Goal: Information Seeking & Learning: Learn about a topic

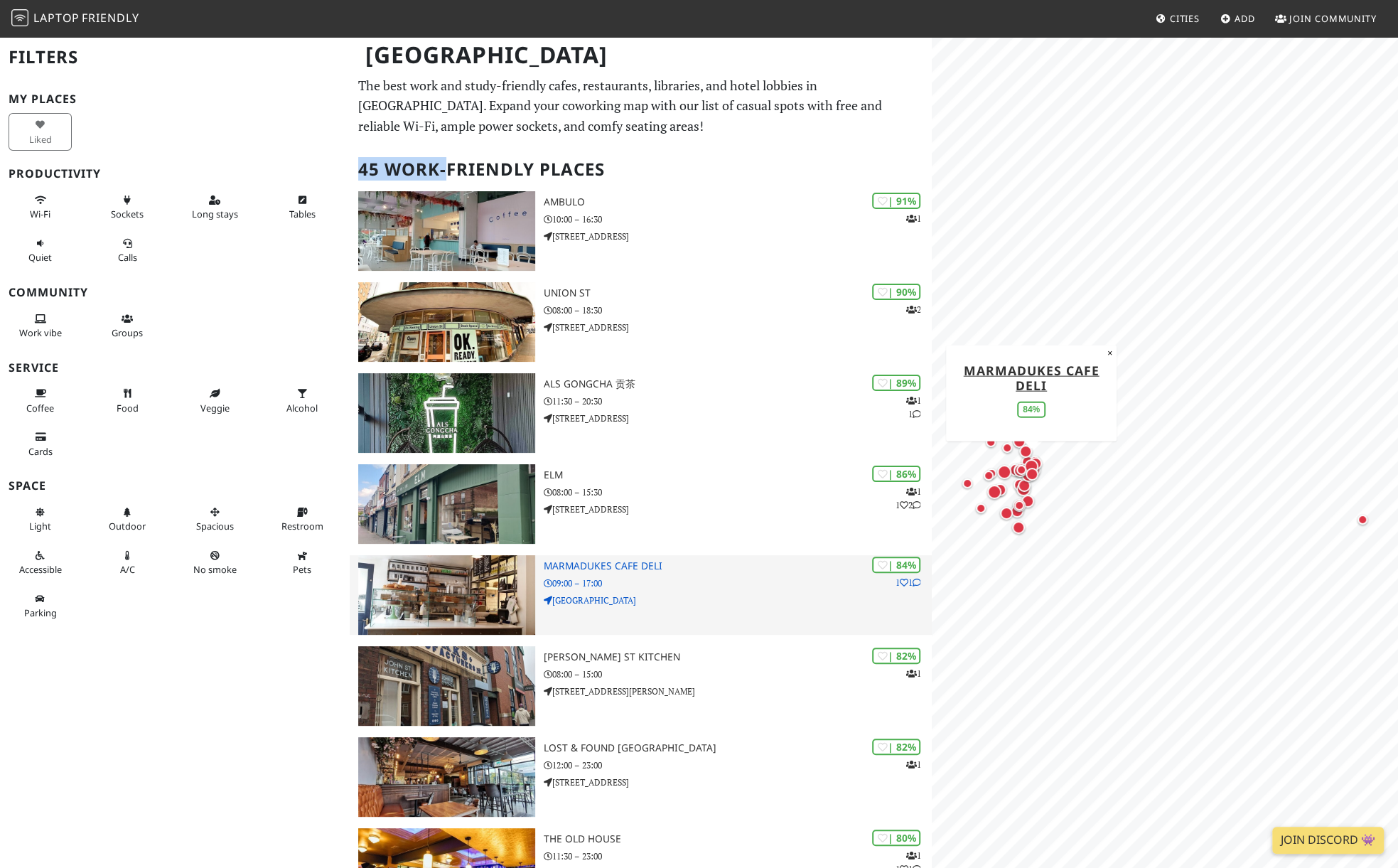
drag, startPoint x: 359, startPoint y: 167, endPoint x: 738, endPoint y: 581, distance: 561.3
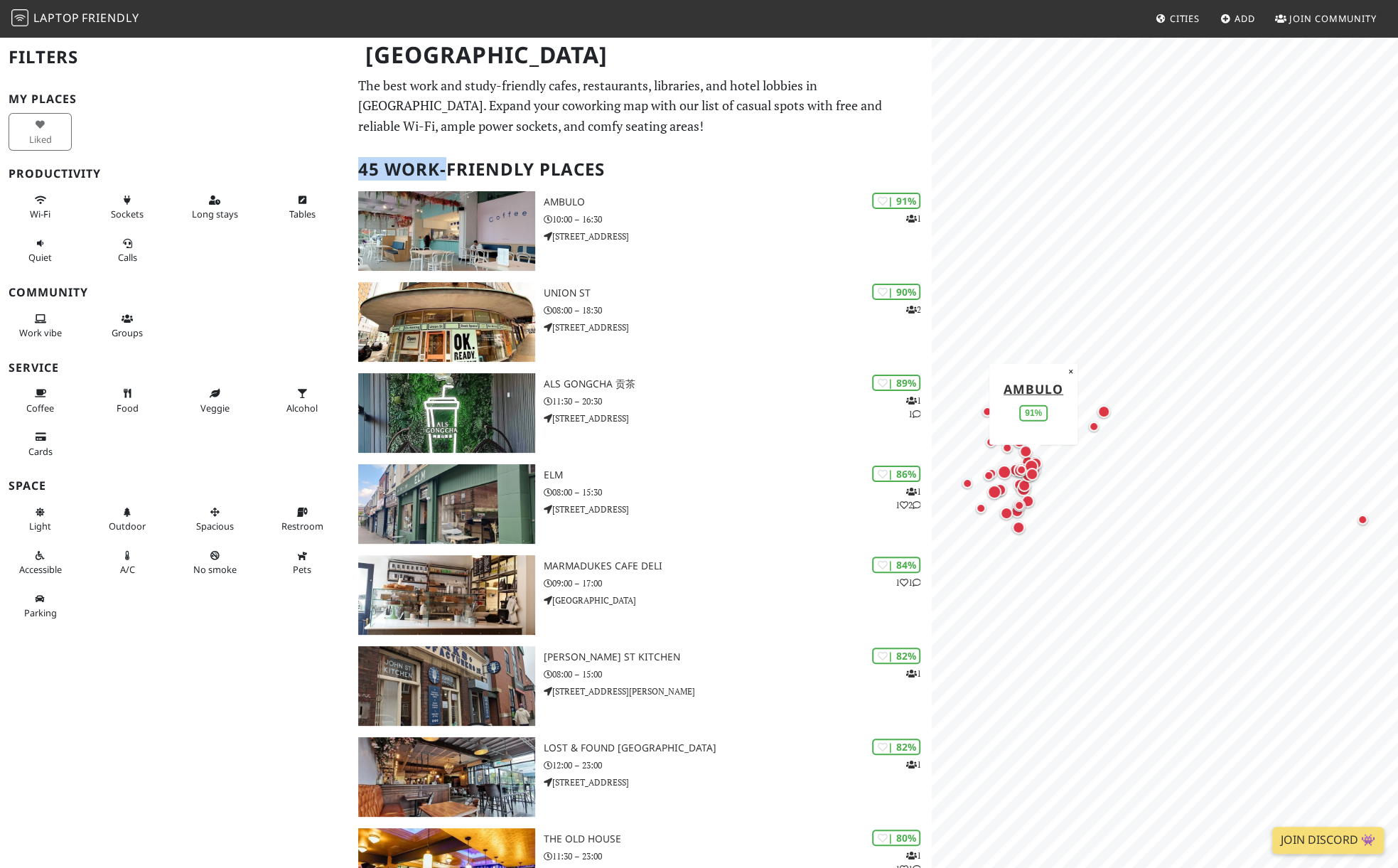
click at [577, 164] on h2 "45 Work-Friendly Places" at bounding box center [641, 169] width 566 height 43
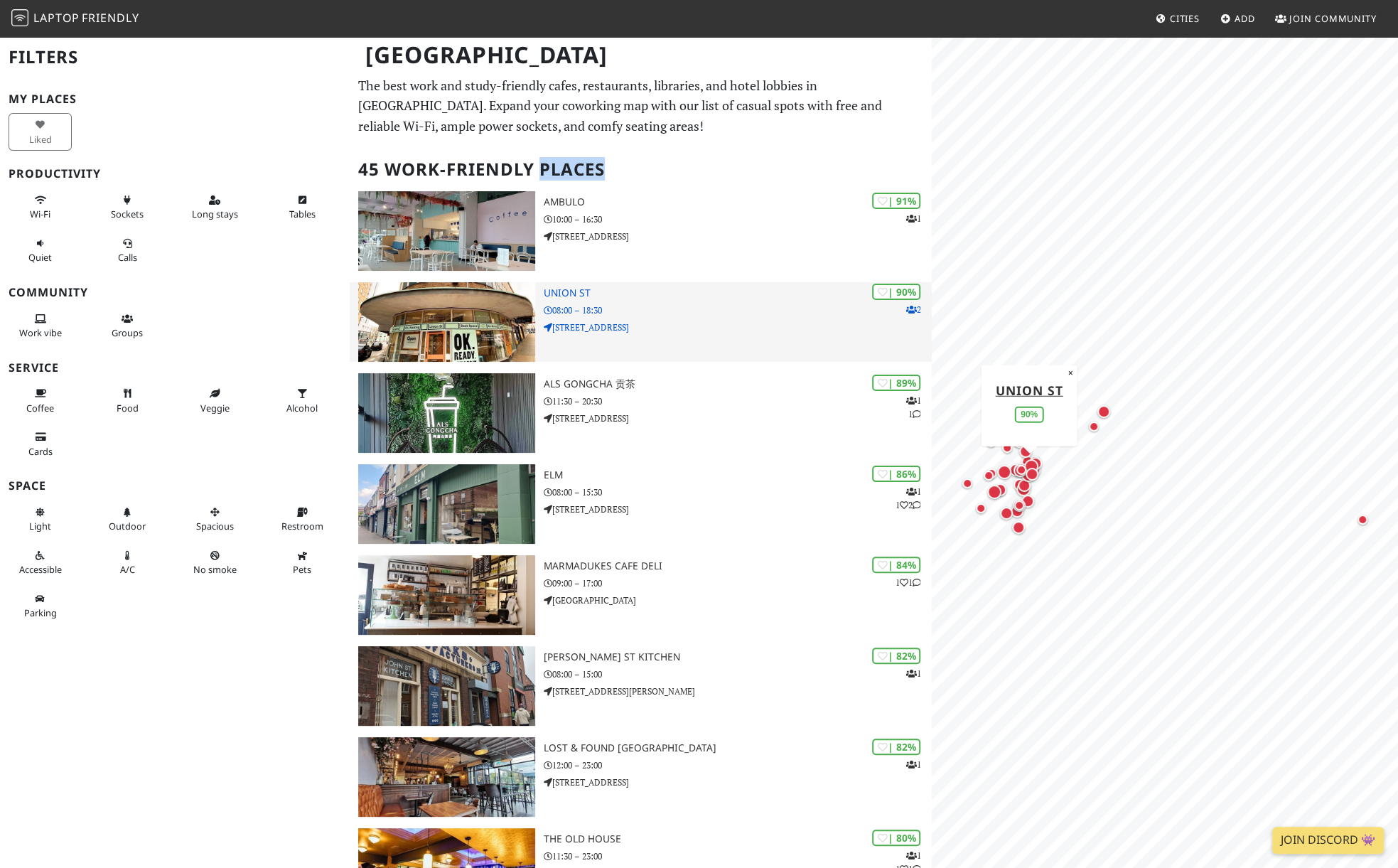
click at [580, 327] on p "18-20 Union Street" at bounding box center [738, 327] width 388 height 13
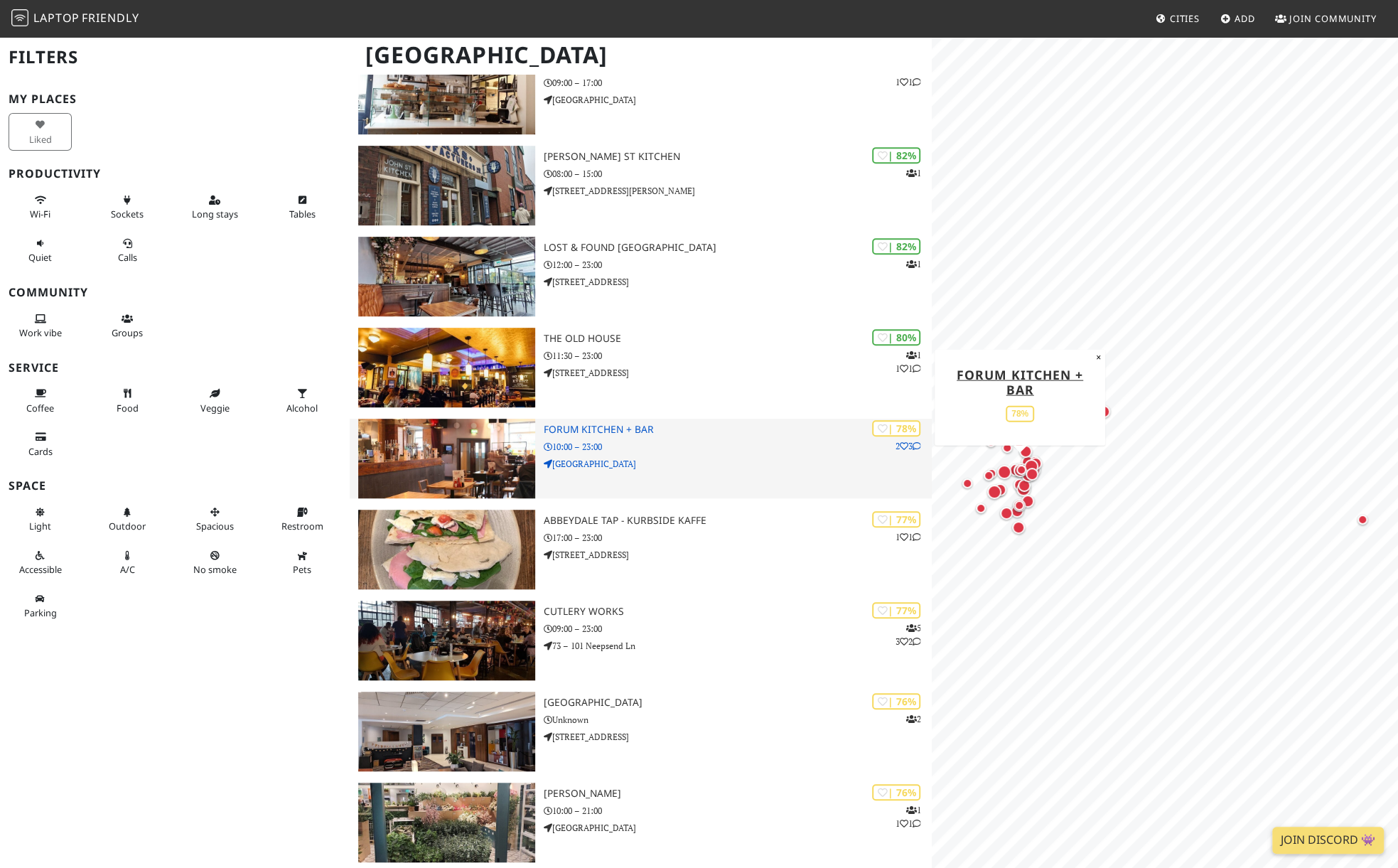
scroll to position [508, 0]
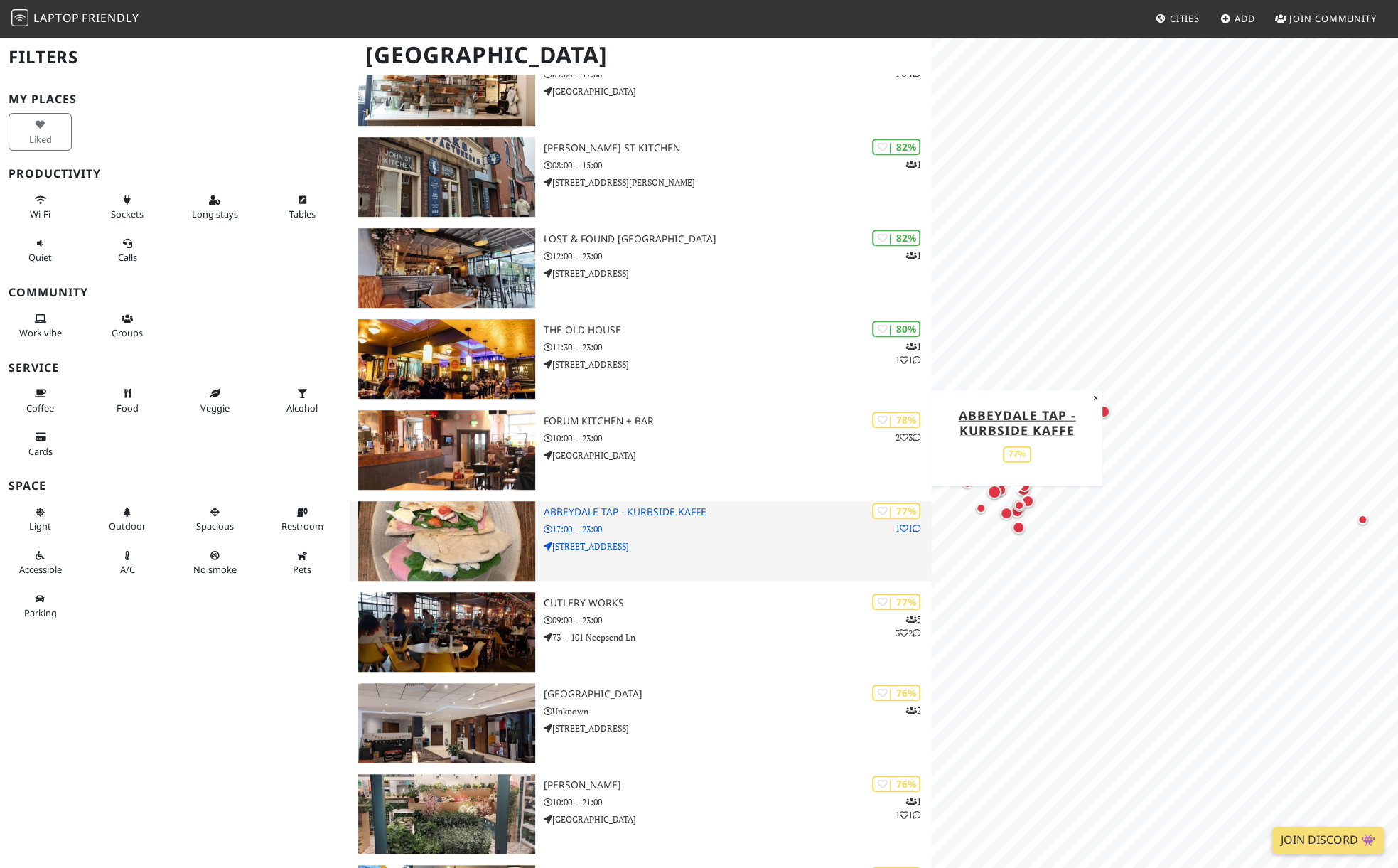
click at [669, 536] on div "| 77% 1 1 Abbeydale Tap - Kurbside Kaffe 17:00 – 23:00 367 Abbeydale Road" at bounding box center [738, 540] width 388 height 80
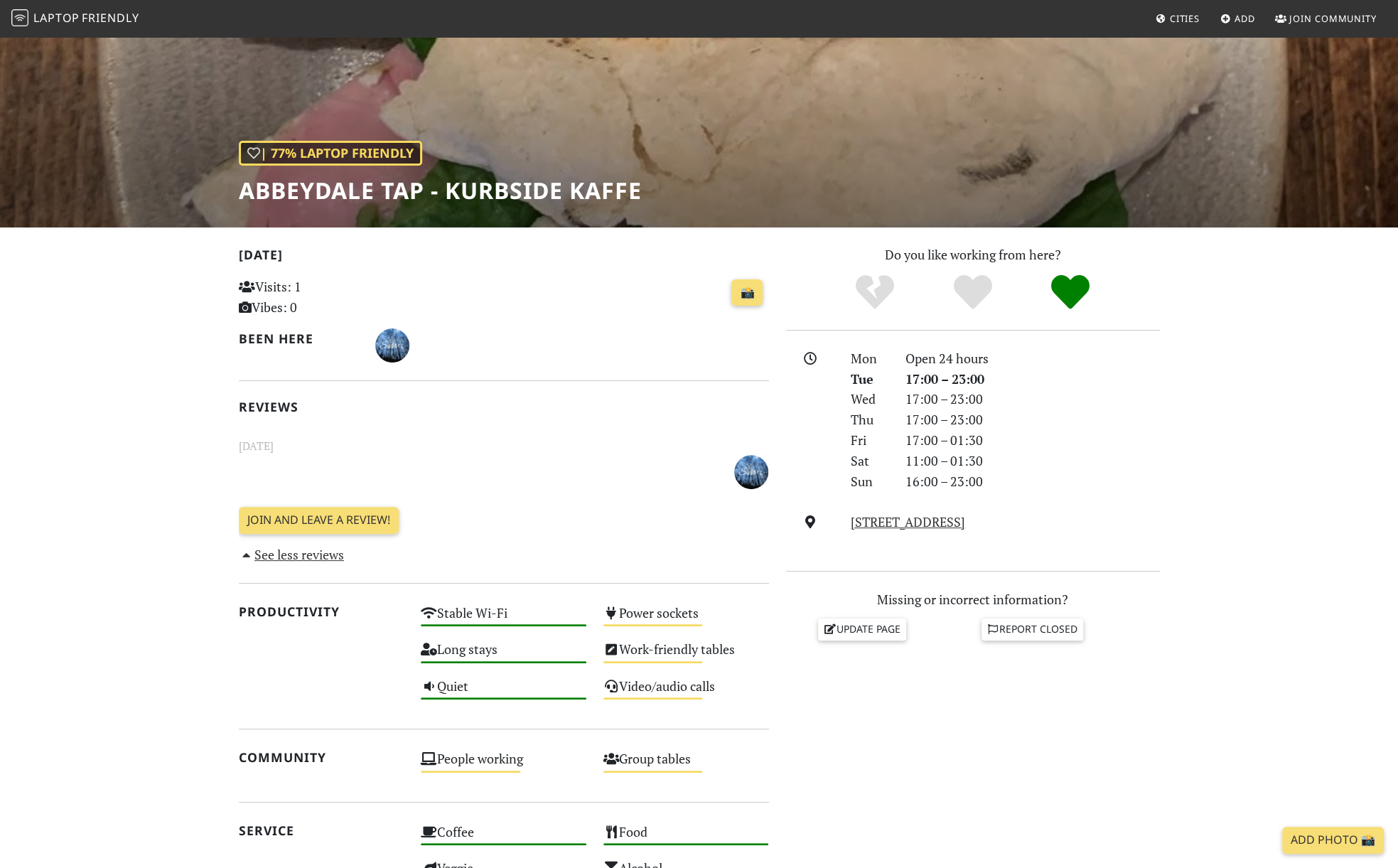
scroll to position [73, 0]
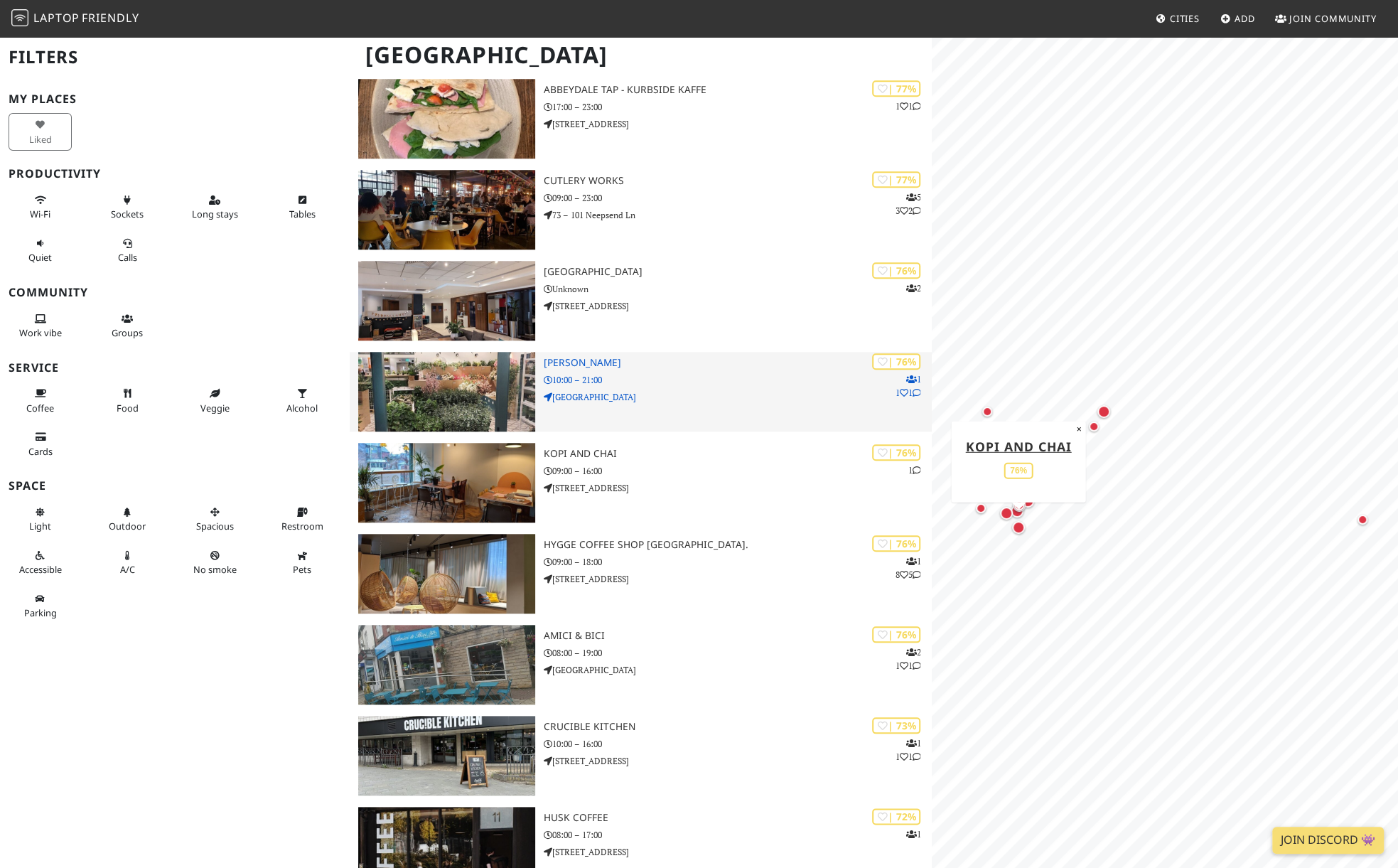
scroll to position [932, 0]
click at [683, 374] on p "10:00 – 21:00" at bounding box center [738, 379] width 388 height 13
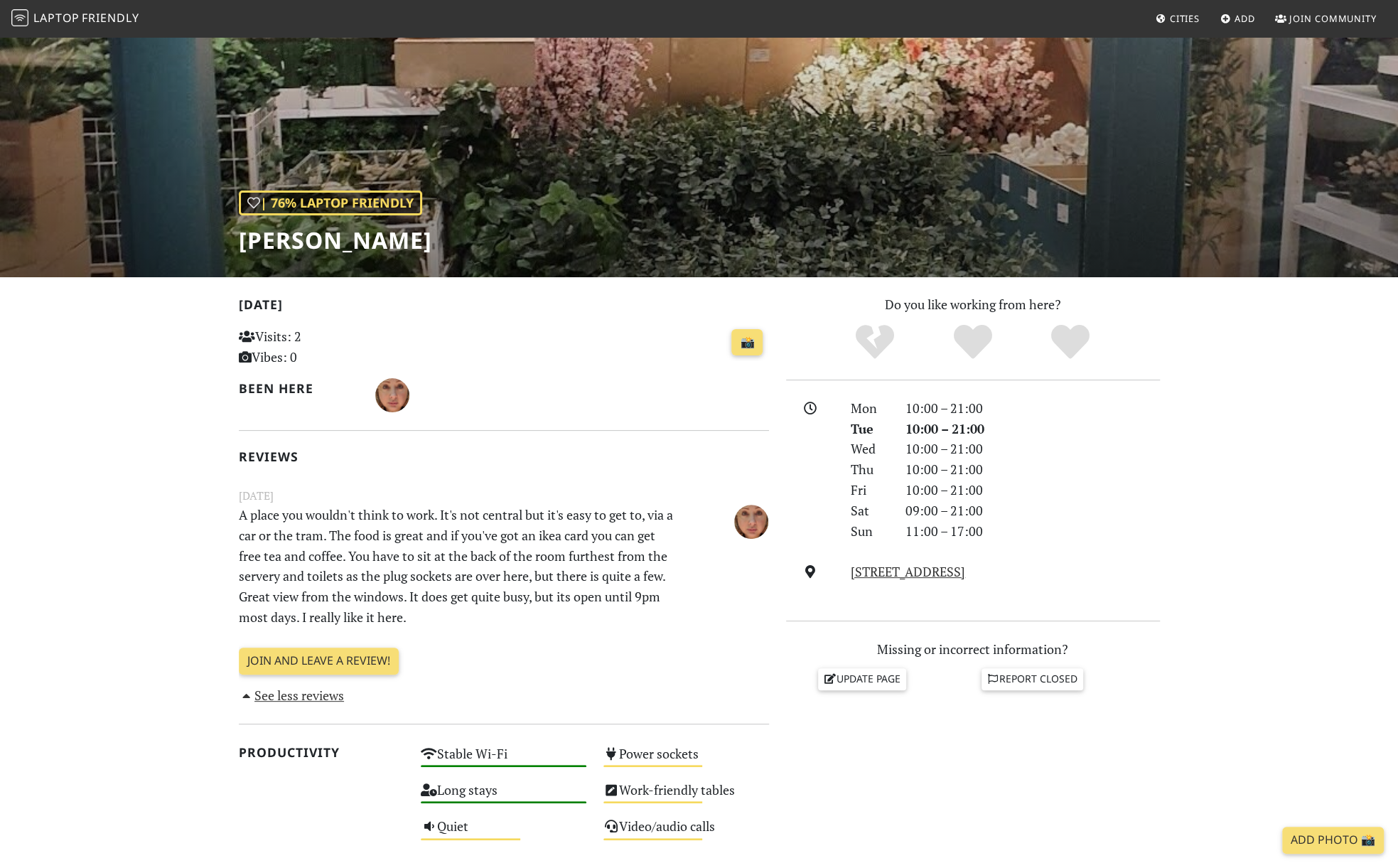
scroll to position [58, 0]
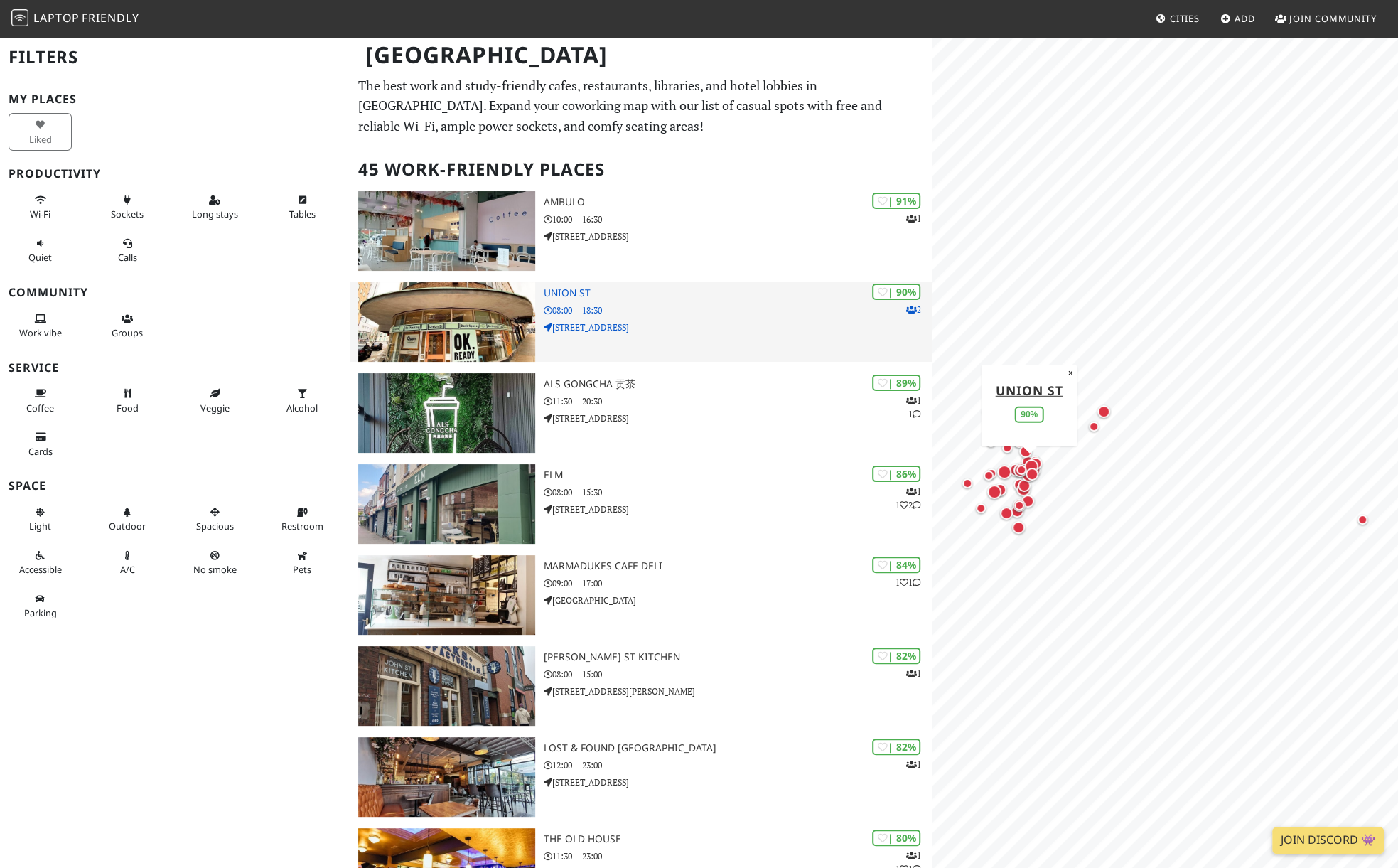
click at [652, 298] on h3 "Union St" at bounding box center [738, 293] width 388 height 12
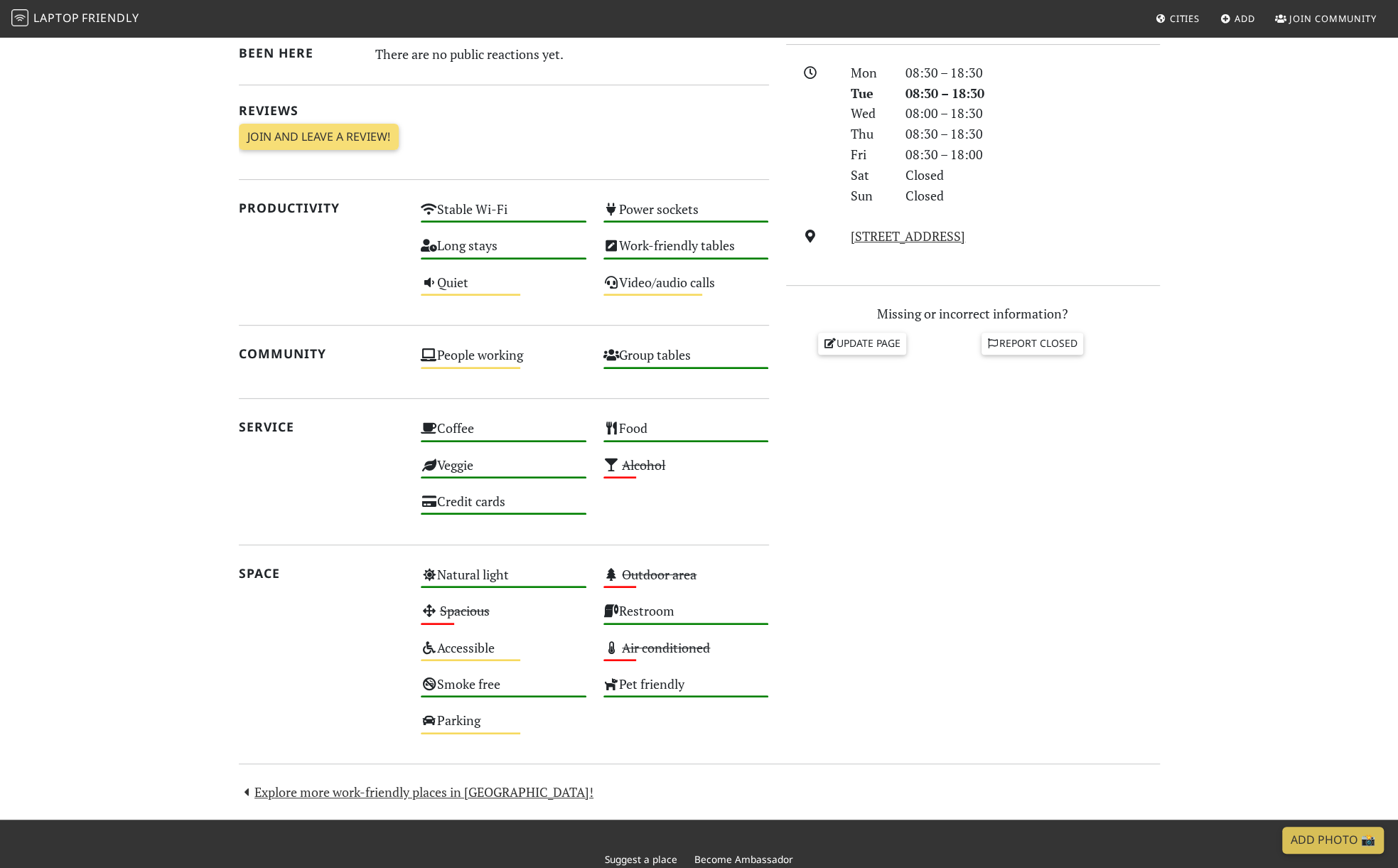
scroll to position [390, 0]
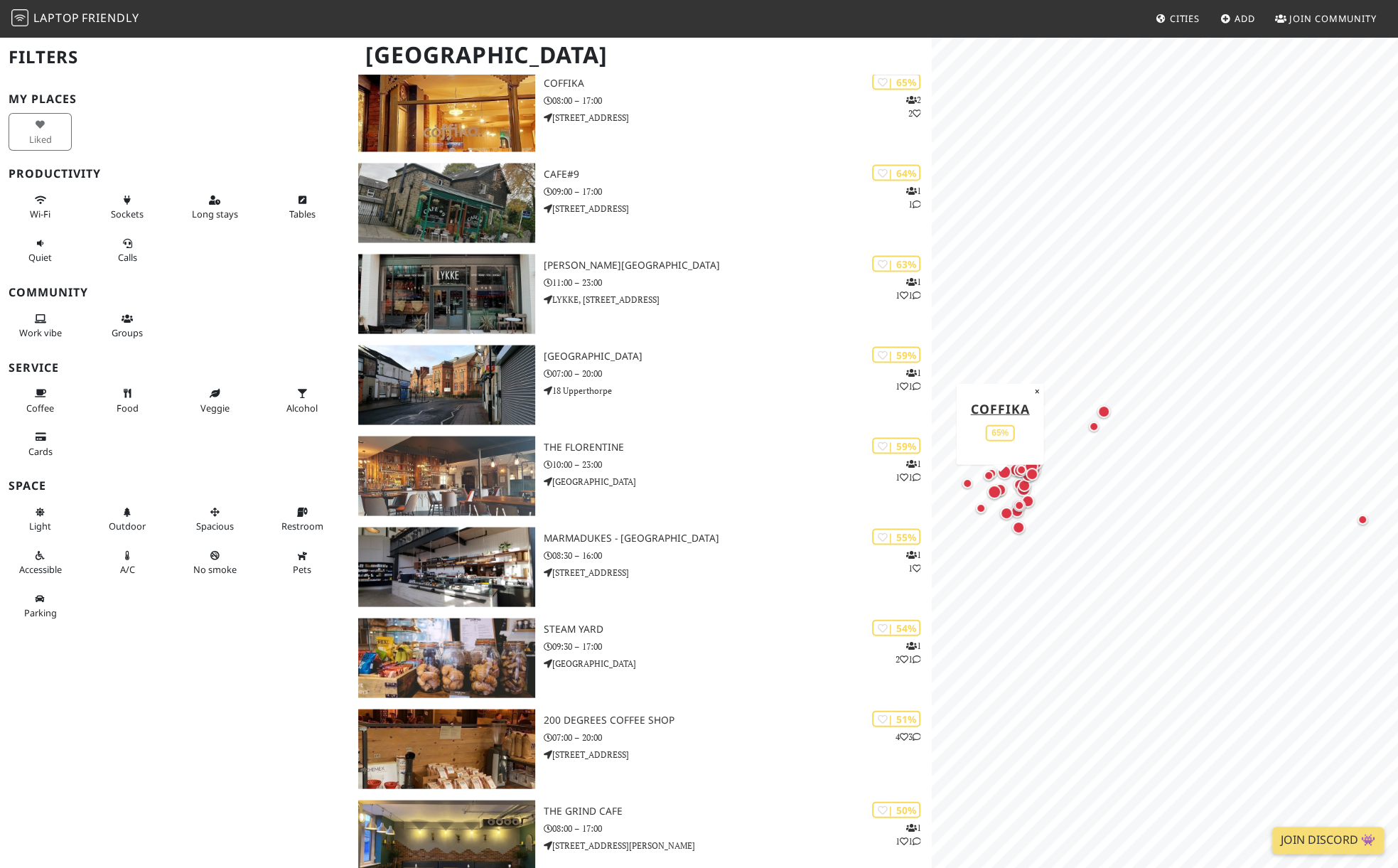
scroll to position [2215, 0]
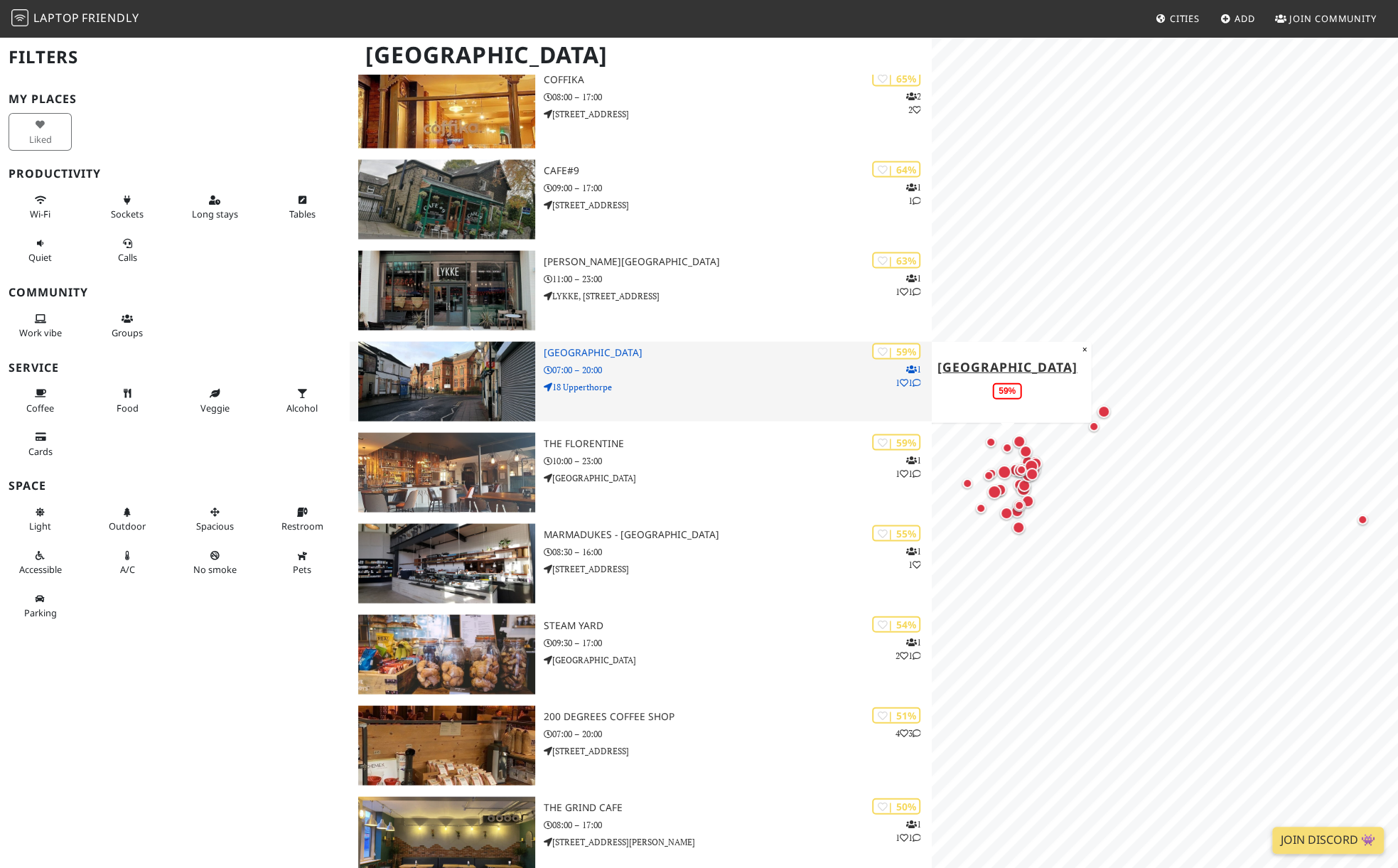
click at [652, 391] on p "18 Upperthorpe" at bounding box center [738, 386] width 388 height 13
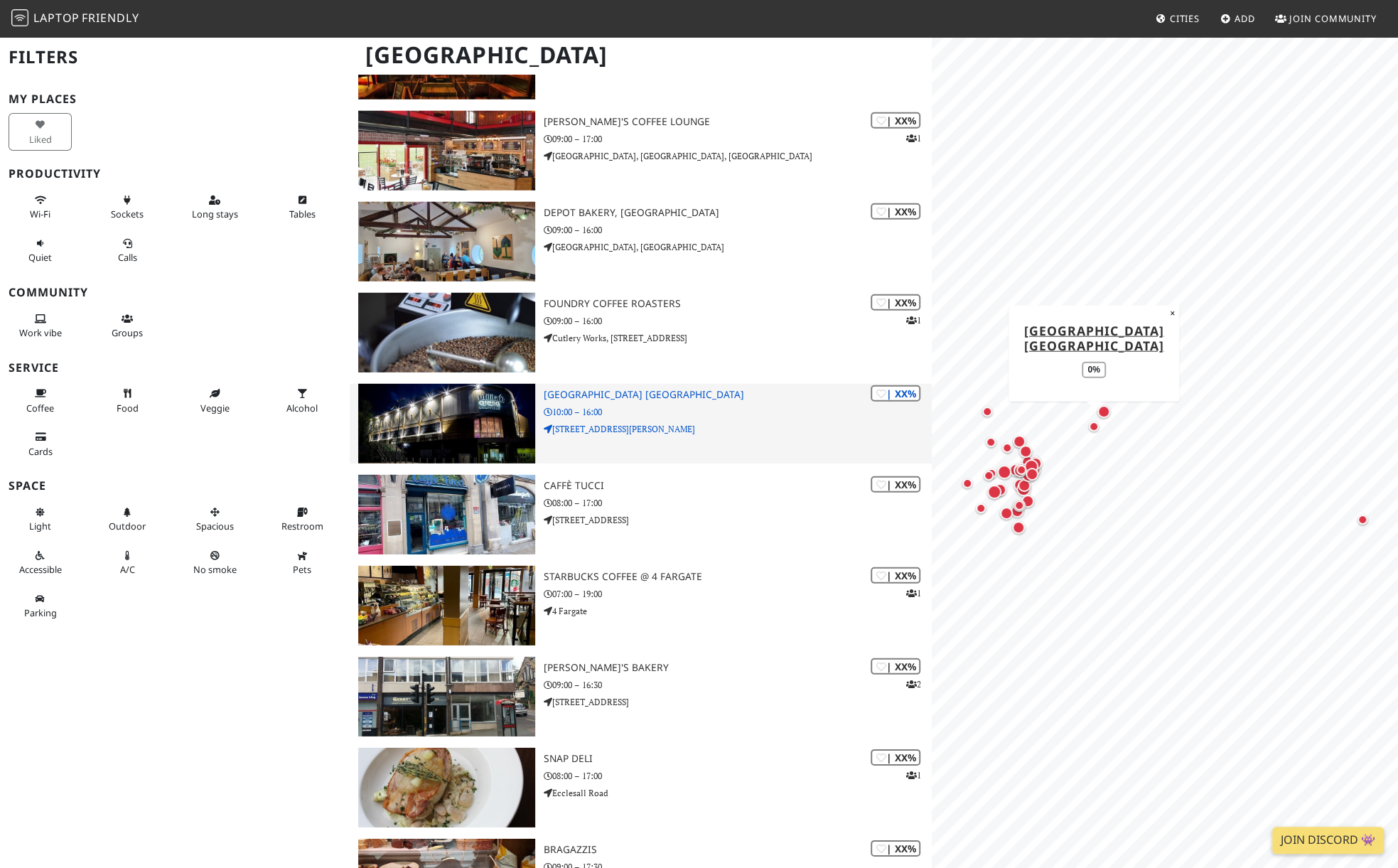
scroll to position [3508, 0]
